Goal: Obtain resource: Obtain resource

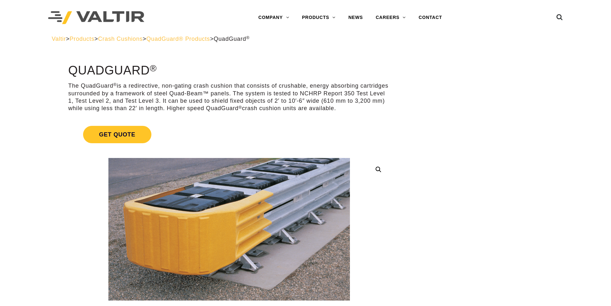
click at [174, 39] on span "QuadGuard® Products" at bounding box center [178, 39] width 64 height 6
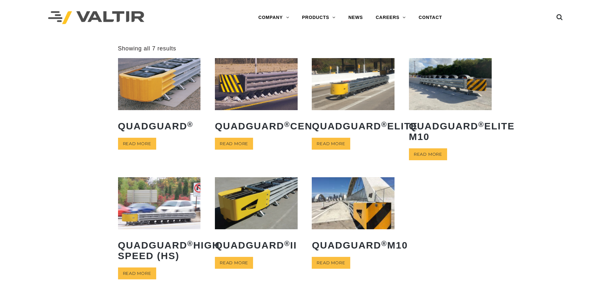
click at [378, 213] on img at bounding box center [353, 203] width 83 height 52
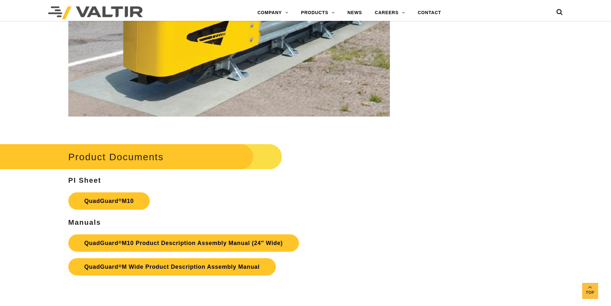
scroll to position [2342, 0]
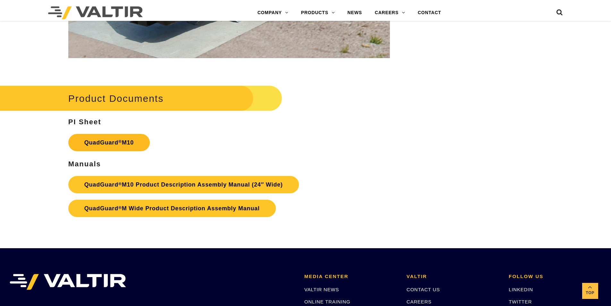
click at [117, 142] on link "QuadGuard ® M10" at bounding box center [108, 142] width 81 height 17
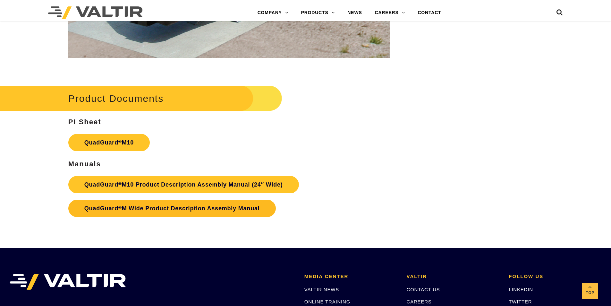
click at [171, 211] on link "QuadGuard ® M Wide Product Description Assembly Manual" at bounding box center [172, 208] width 208 height 17
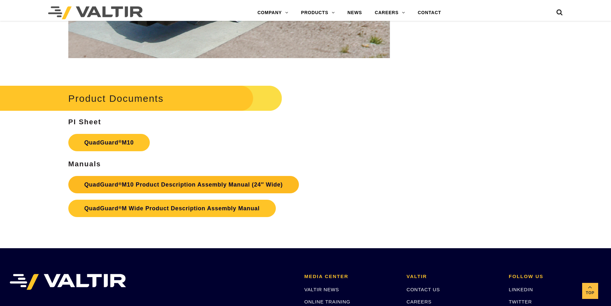
click at [181, 186] on link "QuadGuard ® M10 Product Description Assembly Manual (24″ Wide)" at bounding box center [183, 184] width 231 height 17
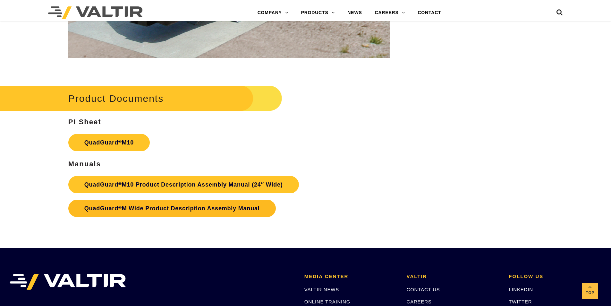
click at [216, 214] on link "QuadGuard ® M Wide Product Description Assembly Manual" at bounding box center [172, 208] width 208 height 17
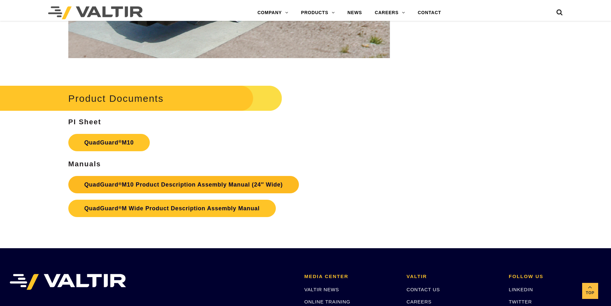
click at [135, 189] on link "QuadGuard ® M10 Product Description Assembly Manual (24″ Wide)" at bounding box center [183, 184] width 231 height 17
